Goal: Transaction & Acquisition: Download file/media

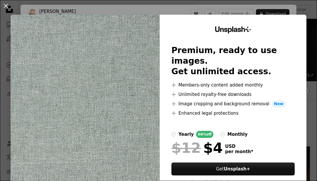
scroll to position [76, 0]
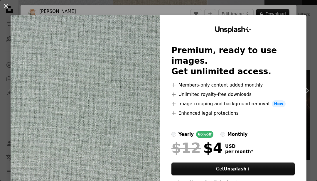
click at [301, 8] on div "An X shape Unsplash+ Premium, ready to use images. Get unlimited access. A plus…" at bounding box center [158, 90] width 317 height 181
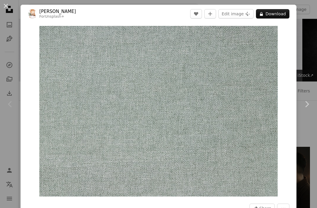
click at [311, 28] on div "An X shape Chevron left Chevron right [PERSON_NAME] For Unsplash+ A heart A plu…" at bounding box center [158, 104] width 317 height 208
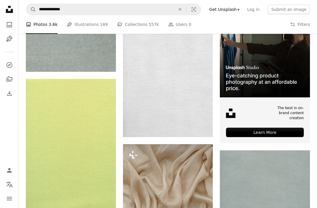
scroll to position [140, 0]
click at [83, 156] on img at bounding box center [71, 147] width 90 height 136
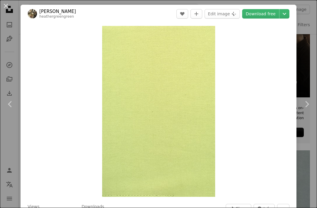
click at [266, 13] on link "Download free" at bounding box center [260, 13] width 37 height 9
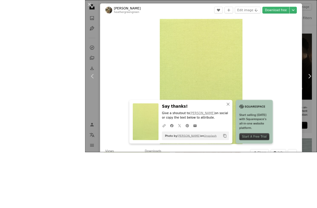
scroll to position [162, 0]
